Goal: Information Seeking & Learning: Learn about a topic

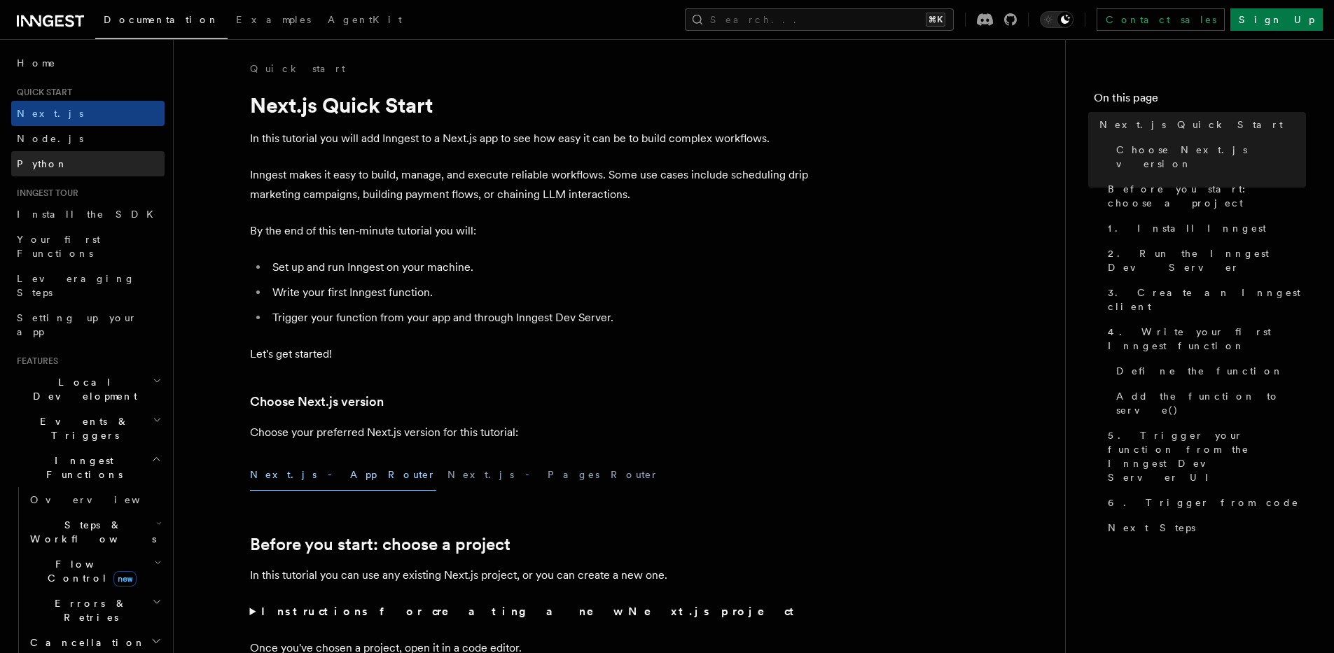
click at [83, 158] on link "Python" at bounding box center [87, 163] width 153 height 25
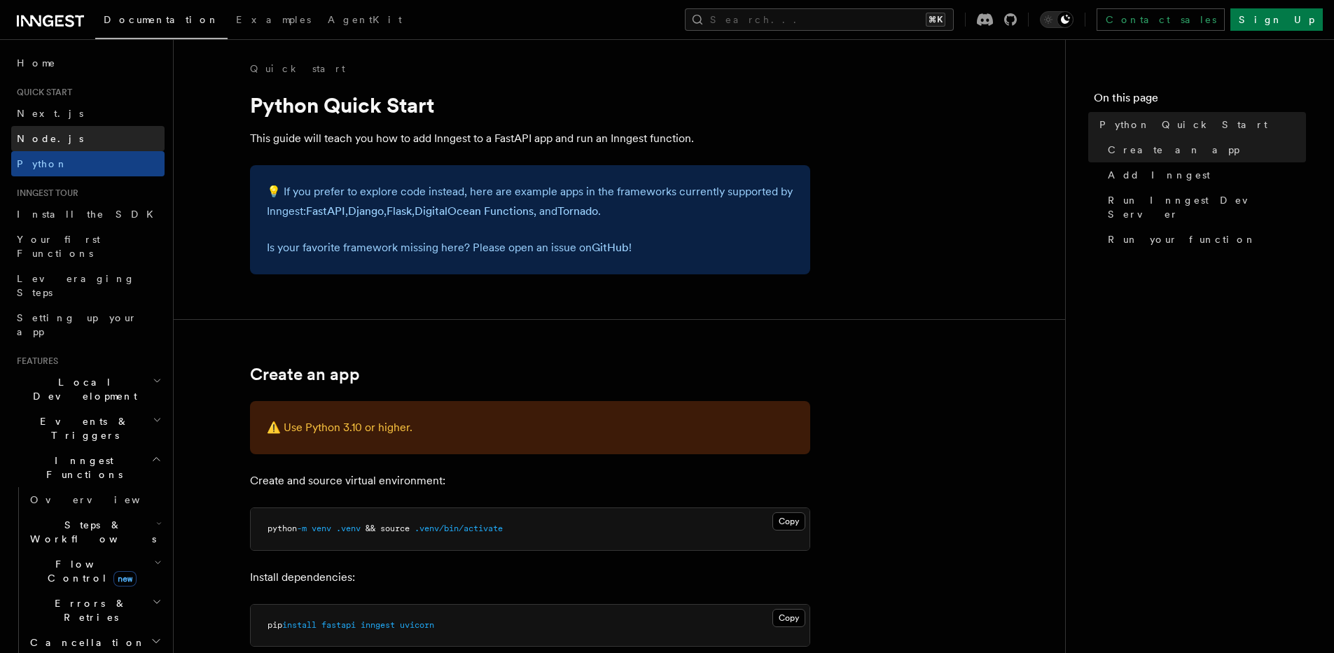
click at [89, 134] on link "Node.js" at bounding box center [87, 138] width 153 height 25
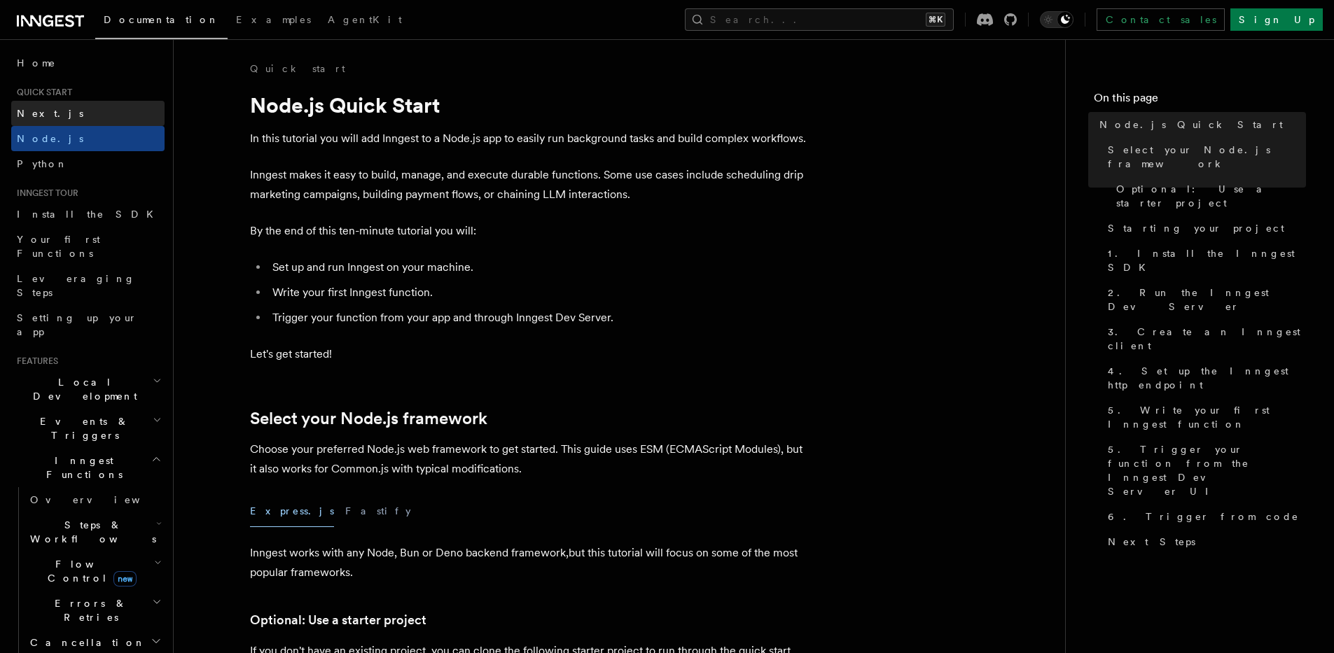
click at [84, 107] on link "Next.js" at bounding box center [87, 113] width 153 height 25
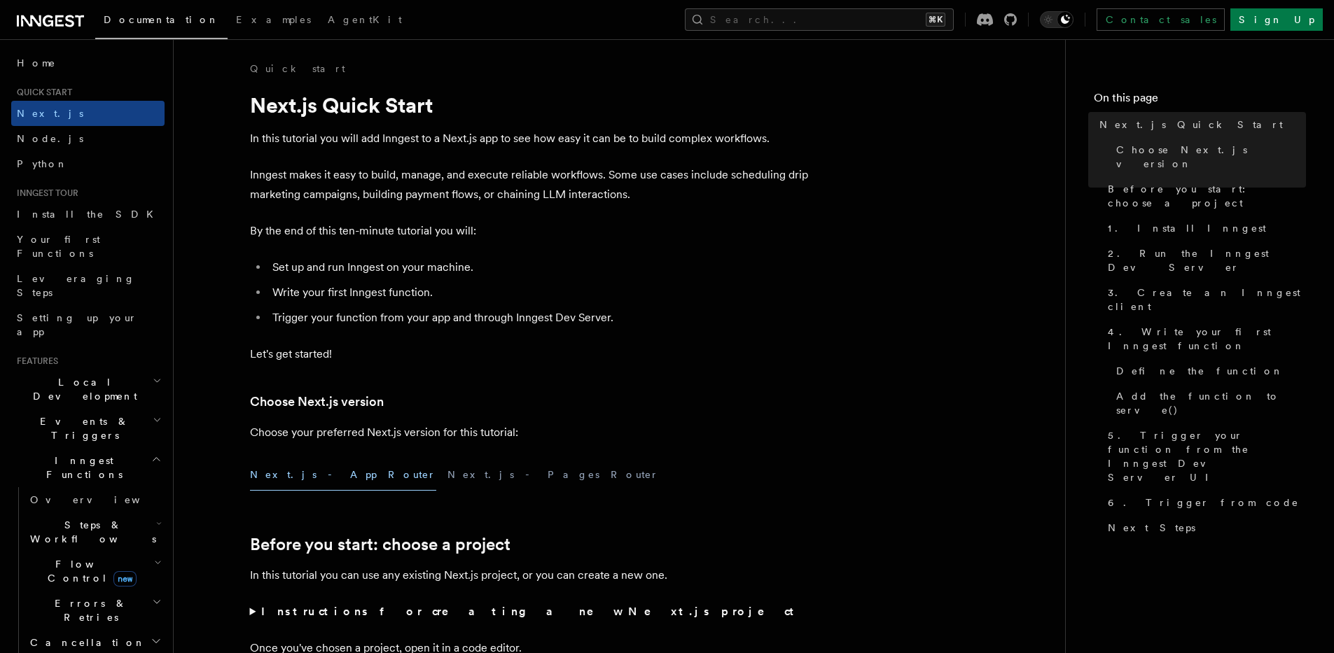
click at [86, 83] on div "Home Quick start Next.js Node.js Python Inngest tour Install the SDK Your first…" at bounding box center [87, 651] width 153 height 1202
click at [85, 130] on link "Node.js" at bounding box center [87, 138] width 153 height 25
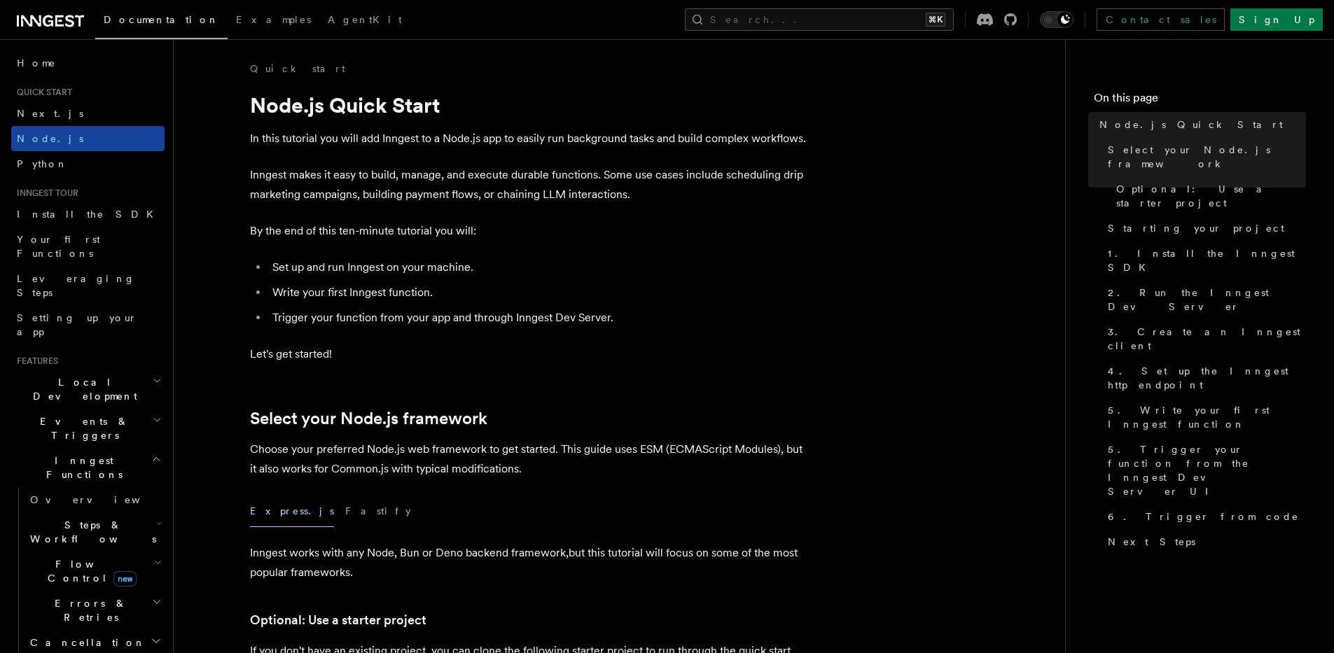
click at [81, 148] on link "Node.js" at bounding box center [87, 138] width 153 height 25
click at [78, 162] on link "Python" at bounding box center [87, 163] width 153 height 25
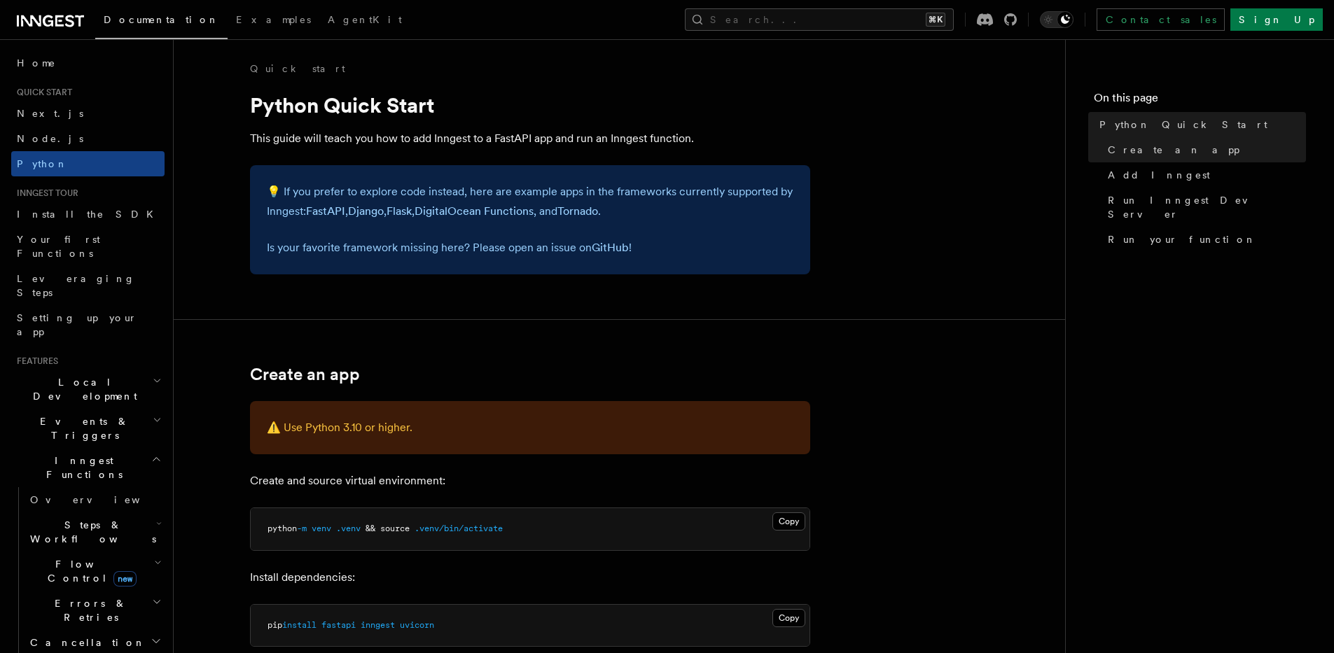
click at [83, 448] on h2 "Inngest Functions" at bounding box center [87, 467] width 153 height 39
click at [88, 454] on span "Inngest Functions" at bounding box center [81, 468] width 140 height 28
click at [78, 518] on span "Steps & Workflows" at bounding box center [91, 532] width 132 height 28
click at [72, 559] on span "Overview" at bounding box center [115, 564] width 144 height 11
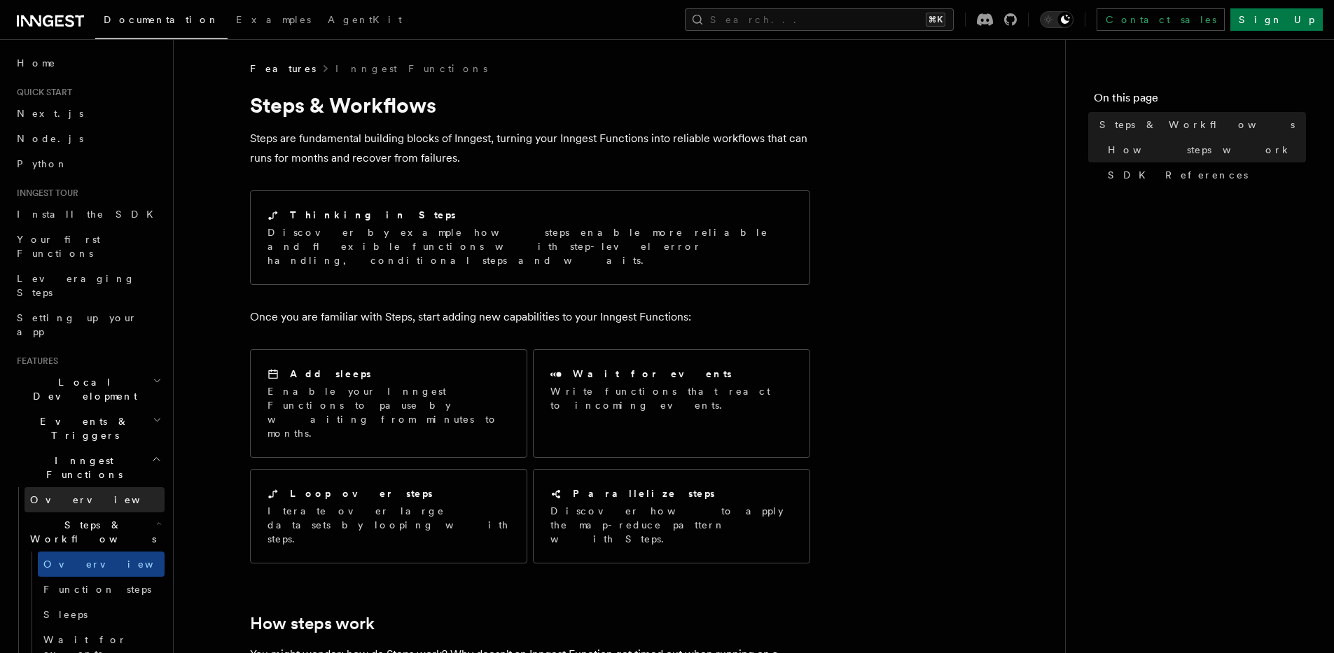
click at [78, 487] on link "Overview" at bounding box center [95, 499] width 140 height 25
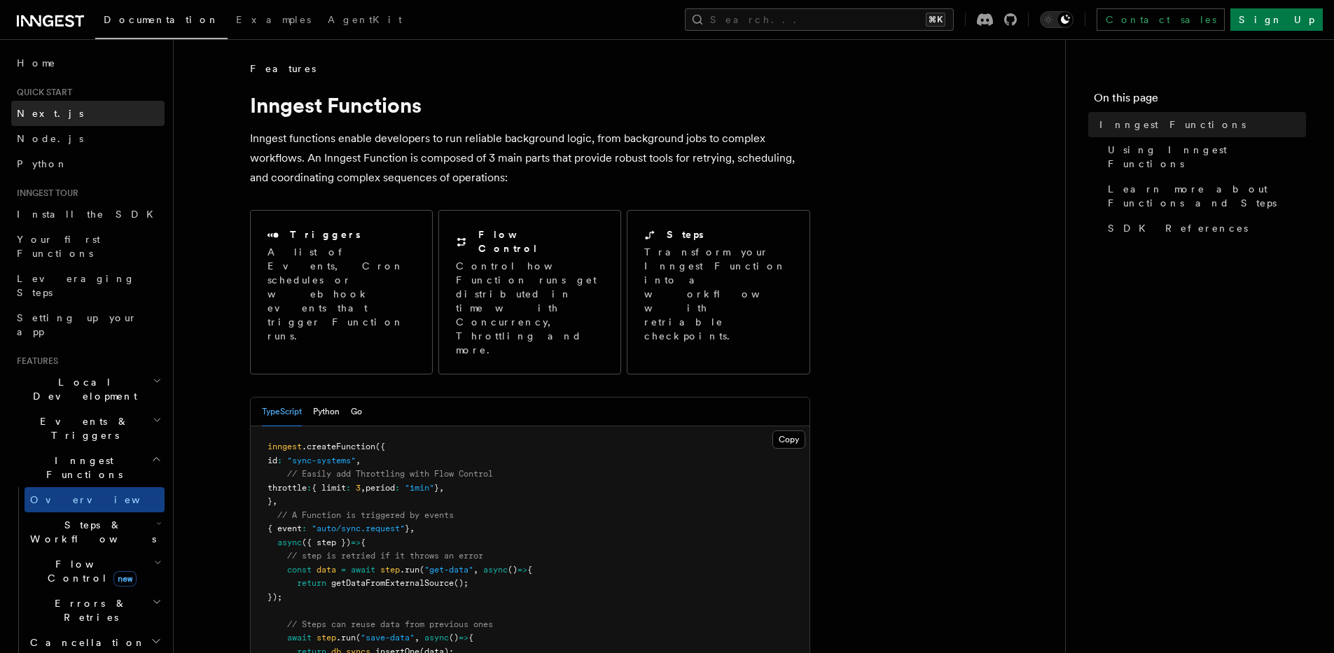
click at [53, 106] on link "Next.js" at bounding box center [87, 113] width 153 height 25
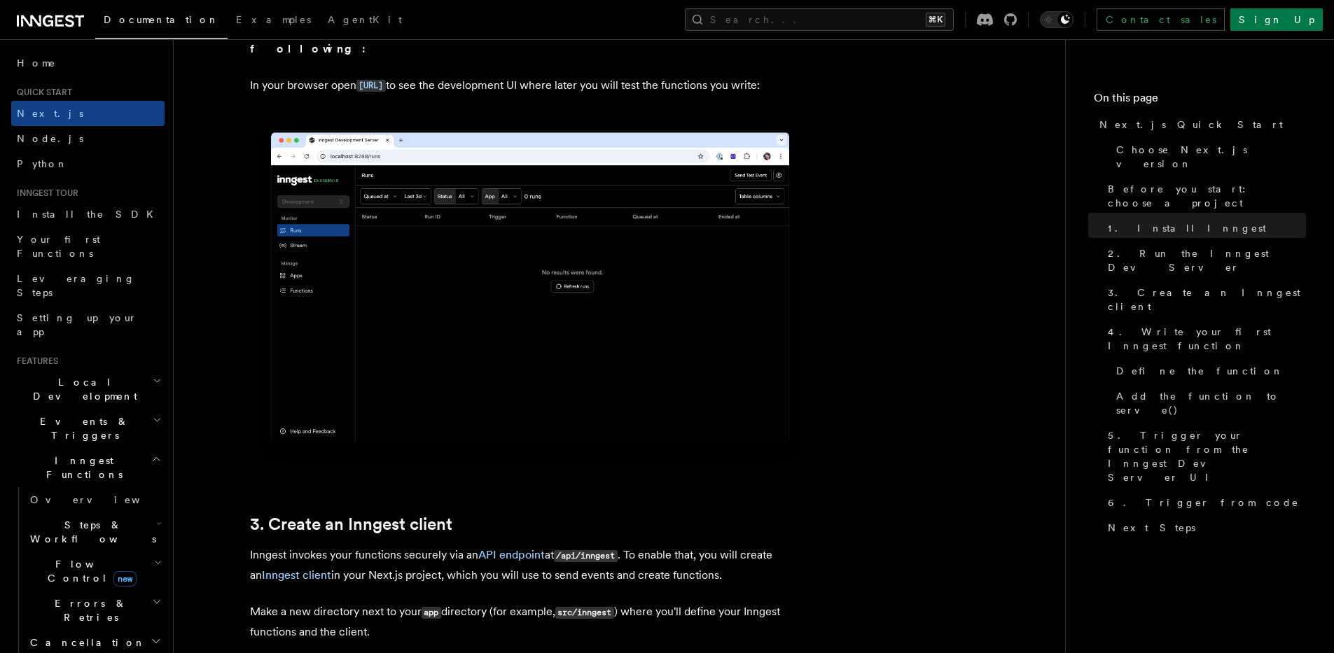
scroll to position [1771, 0]
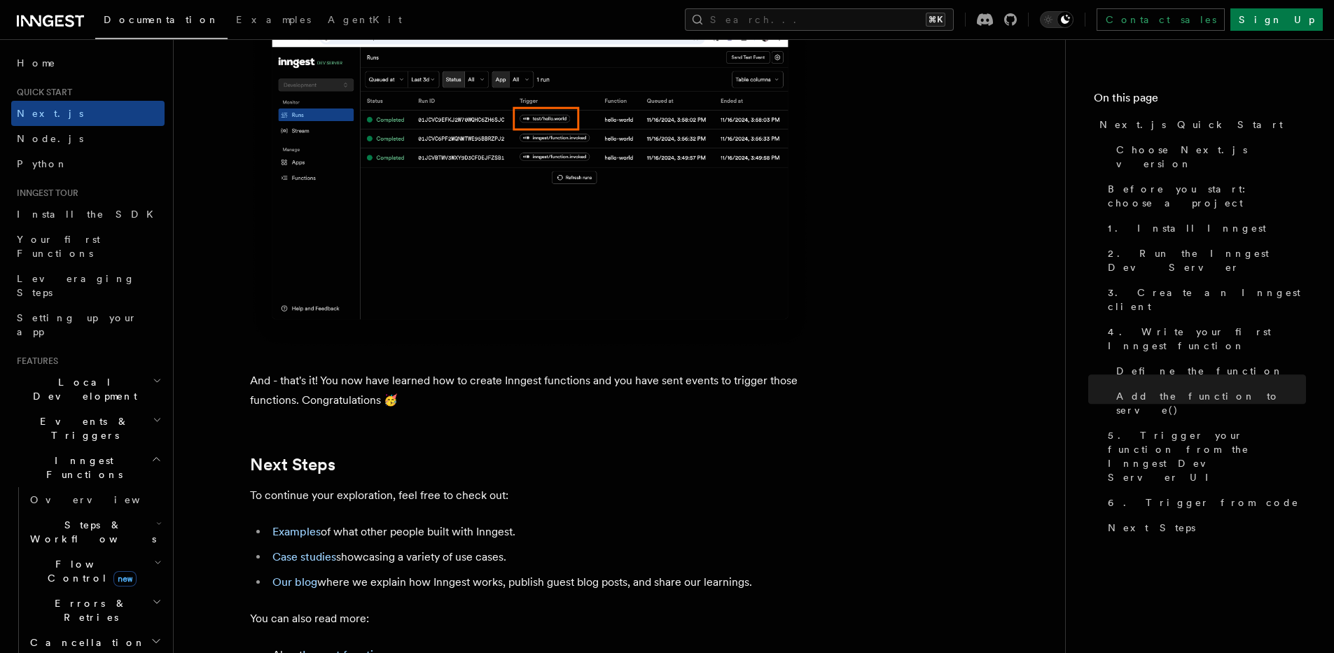
scroll to position [8778, 0]
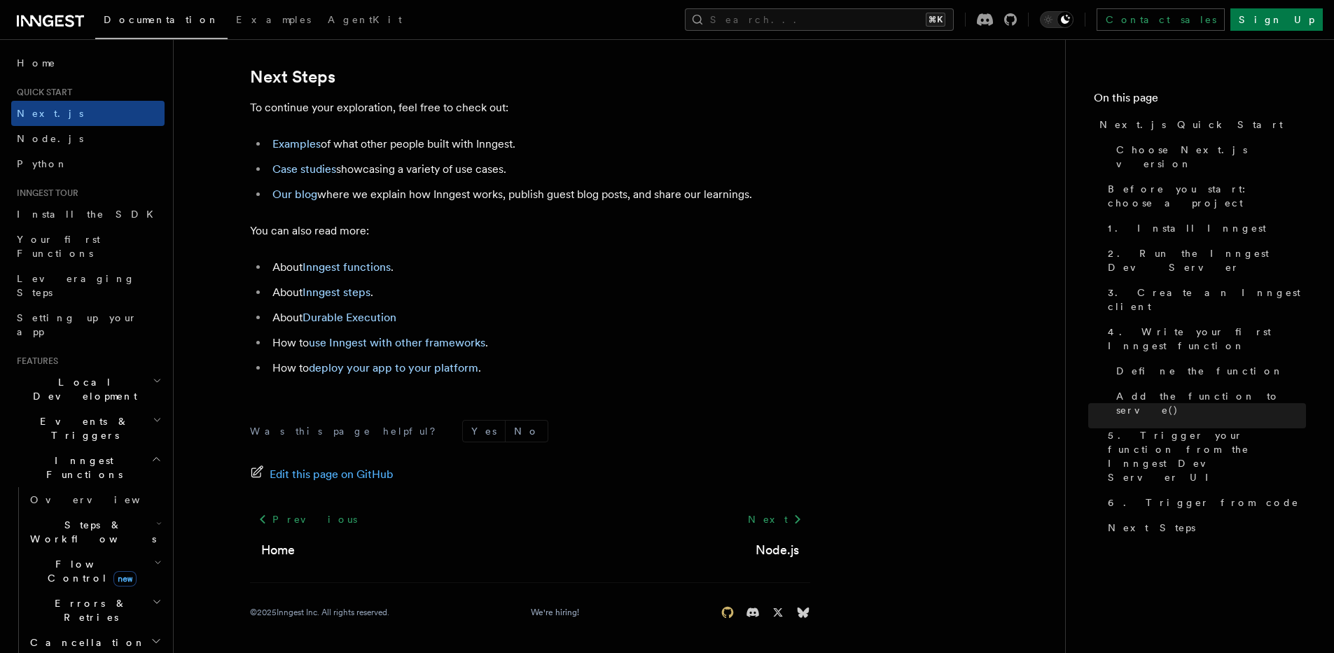
click at [725, 614] on icon at bounding box center [728, 613] width 14 height 14
